Goal: Check status: Check status

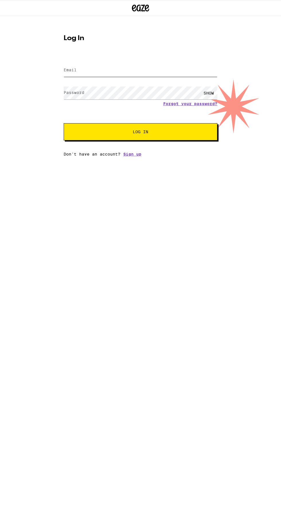
click at [89, 72] on input "Email" at bounding box center [140, 70] width 153 height 13
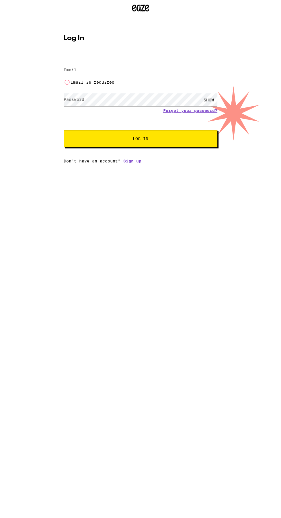
type input "jdc879@gmail.com"
click at [64, 130] on button "Log In" at bounding box center [140, 138] width 153 height 17
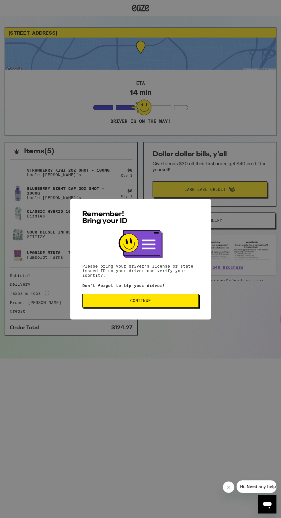
click at [173, 301] on span "Continue" at bounding box center [140, 300] width 107 height 4
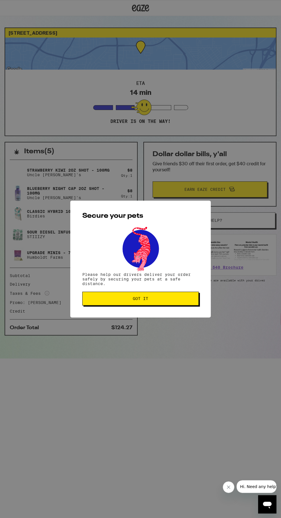
click at [161, 303] on button "Got it" at bounding box center [140, 298] width 116 height 14
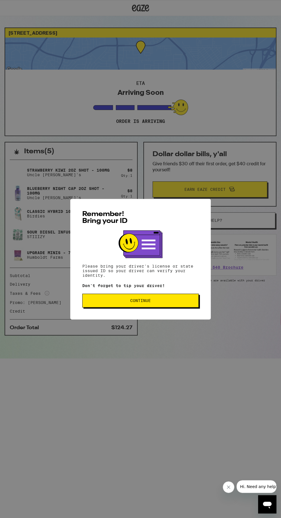
click at [177, 301] on span "Continue" at bounding box center [140, 300] width 107 height 4
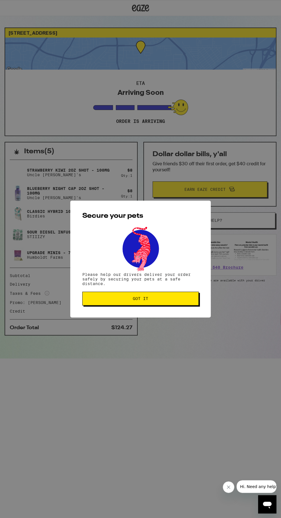
click at [183, 299] on span "Got it" at bounding box center [140, 298] width 107 height 4
